Goal: Navigation & Orientation: Find specific page/section

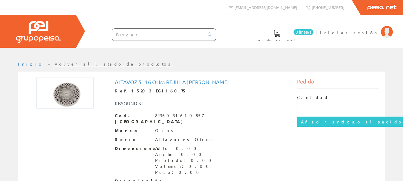
click at [58, 98] on img at bounding box center [64, 92] width 57 height 31
click at [61, 96] on img at bounding box center [64, 92] width 57 height 31
click at [64, 94] on img at bounding box center [64, 92] width 57 height 31
